Goal: Task Accomplishment & Management: Manage account settings

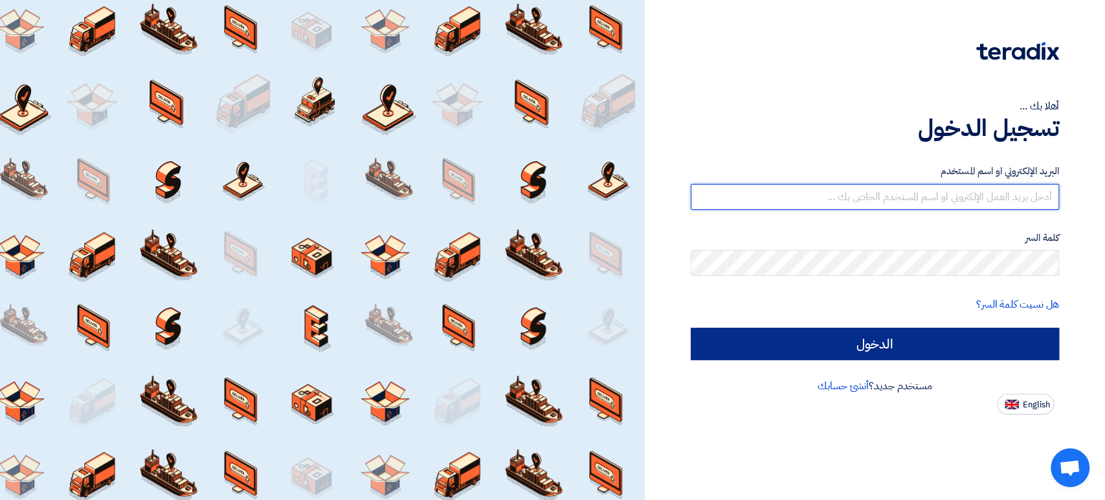
type input "[EMAIL_ADDRESS][DOMAIN_NAME]"
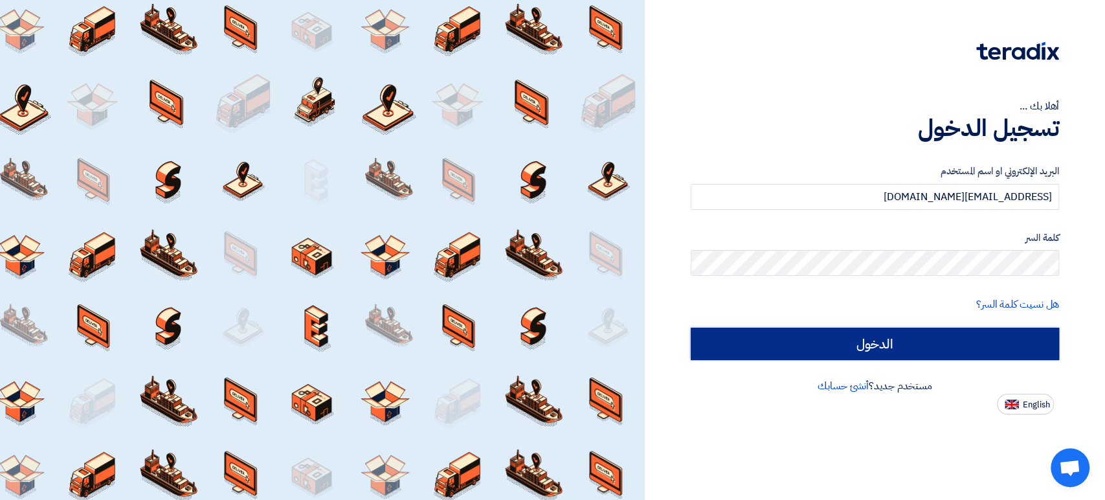
click at [927, 346] on input "الدخول" at bounding box center [875, 343] width 368 height 32
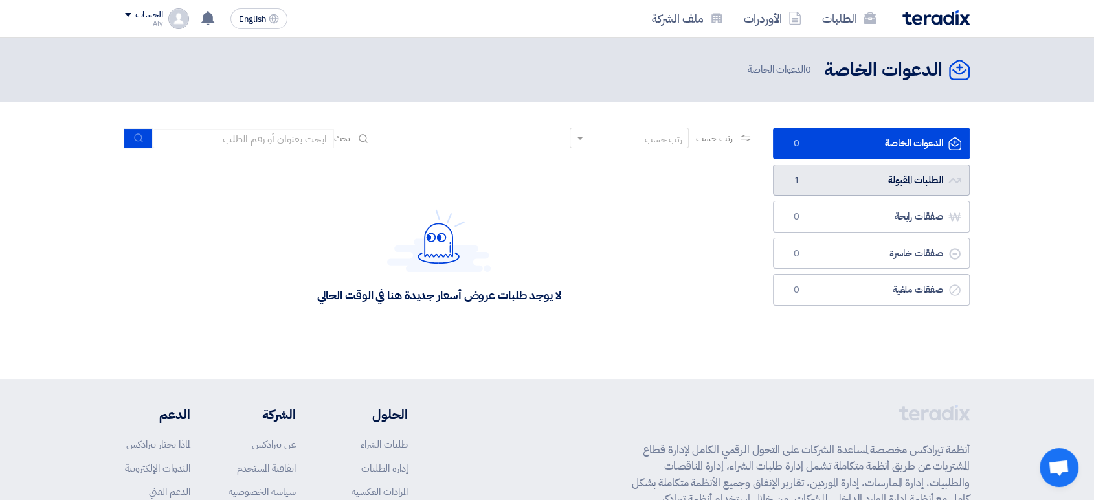
click at [856, 182] on link "الطلبات المقبولة الطلبات المقبولة 1" at bounding box center [871, 180] width 197 height 32
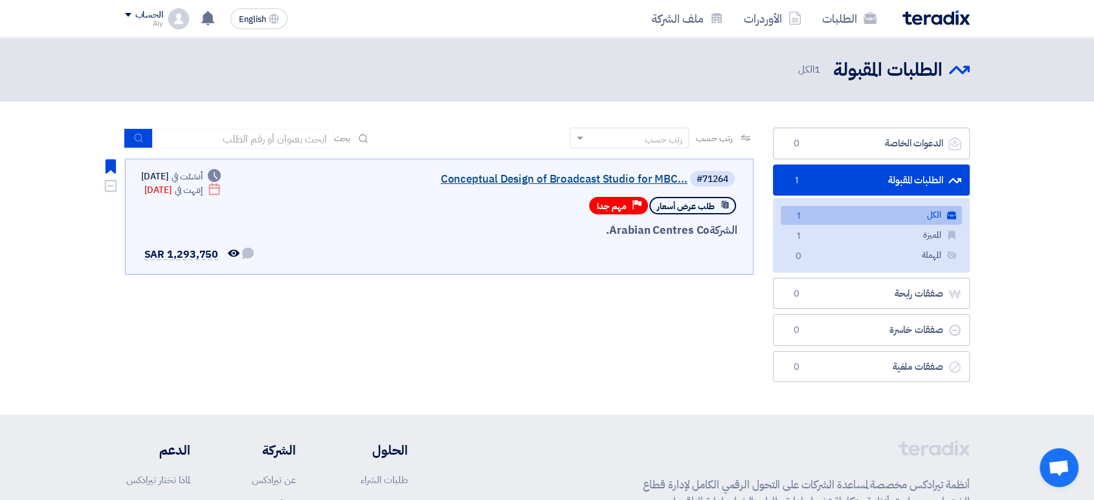
click at [496, 183] on link "Conceptual Design of Broadcast Studio for MBC..." at bounding box center [557, 179] width 259 height 12
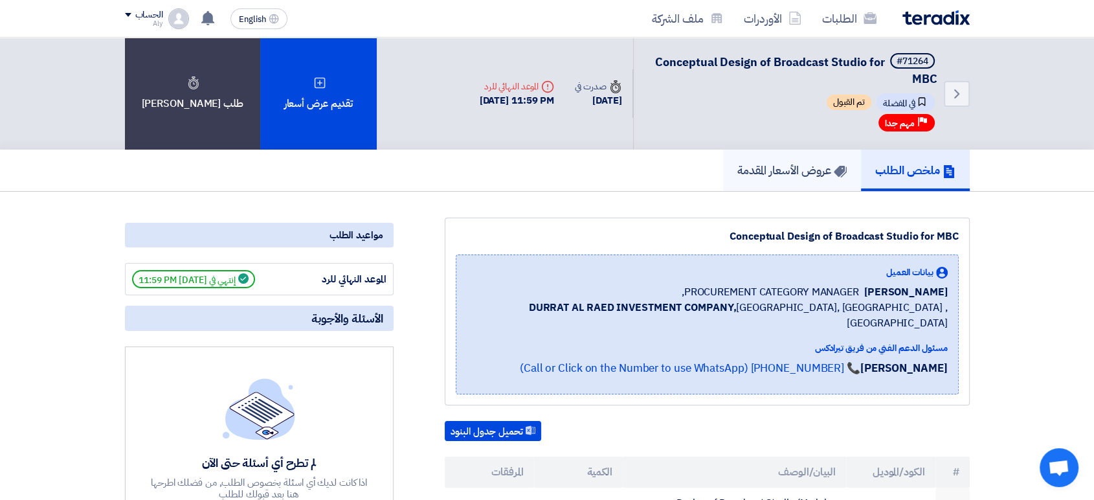
drag, startPoint x: 767, startPoint y: 174, endPoint x: 756, endPoint y: 177, distance: 11.5
click at [767, 175] on h5 "عروض الأسعار المقدمة" at bounding box center [791, 169] width 109 height 15
